Goal: Find specific page/section

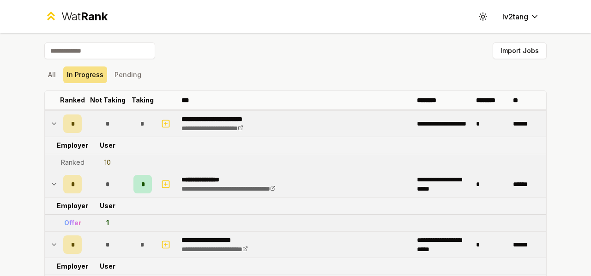
scroll to position [10, 0]
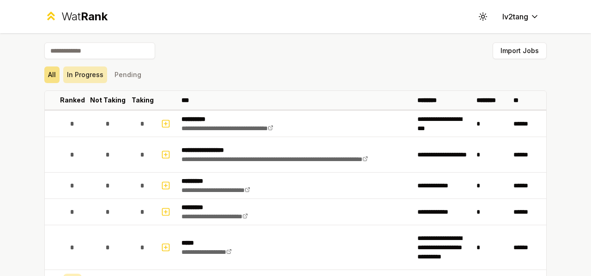
click at [76, 78] on button "In Progress" at bounding box center [85, 74] width 44 height 17
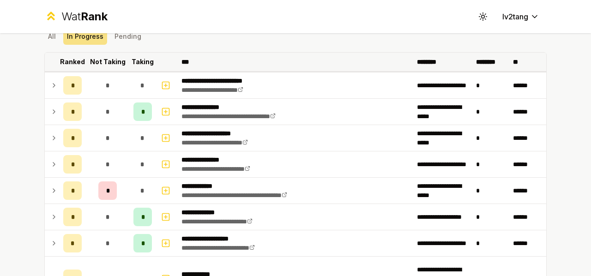
scroll to position [46, 0]
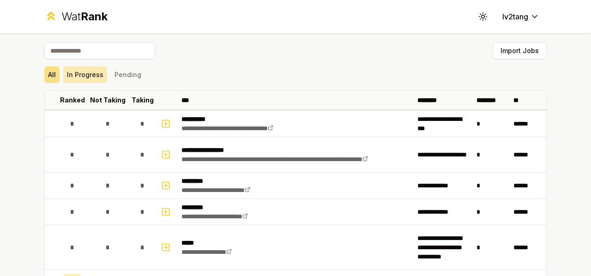
click at [85, 74] on button "In Progress" at bounding box center [85, 74] width 44 height 17
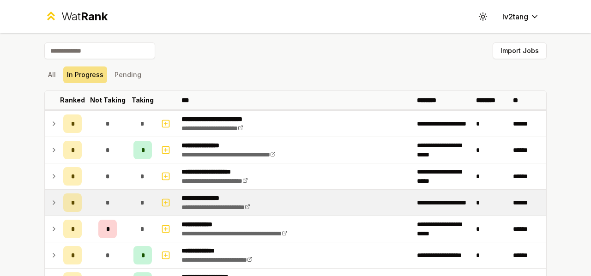
click at [203, 199] on p "**********" at bounding box center [225, 197] width 89 height 9
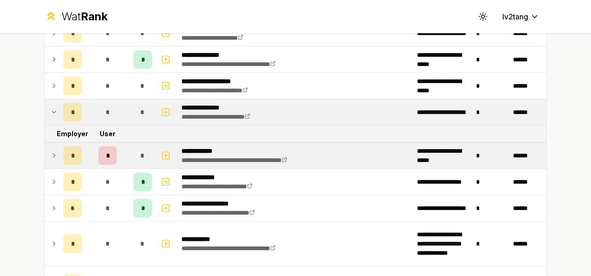
scroll to position [92, 0]
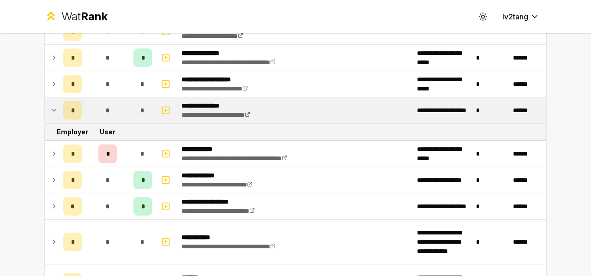
click at [50, 111] on icon at bounding box center [53, 110] width 7 height 11
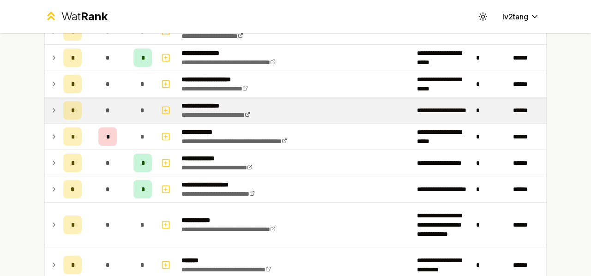
click at [50, 111] on icon at bounding box center [53, 110] width 7 height 11
